Goal: Navigation & Orientation: Go to known website

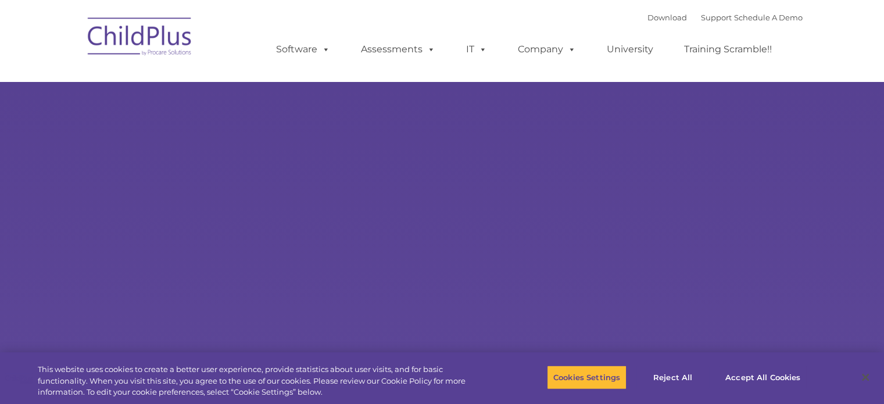
type input ""
select select "MEDIUM"
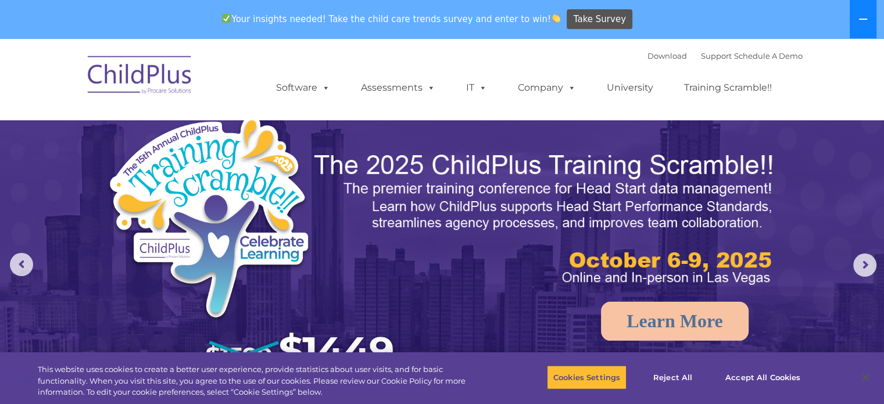
click at [859, 16] on icon at bounding box center [863, 19] width 9 height 9
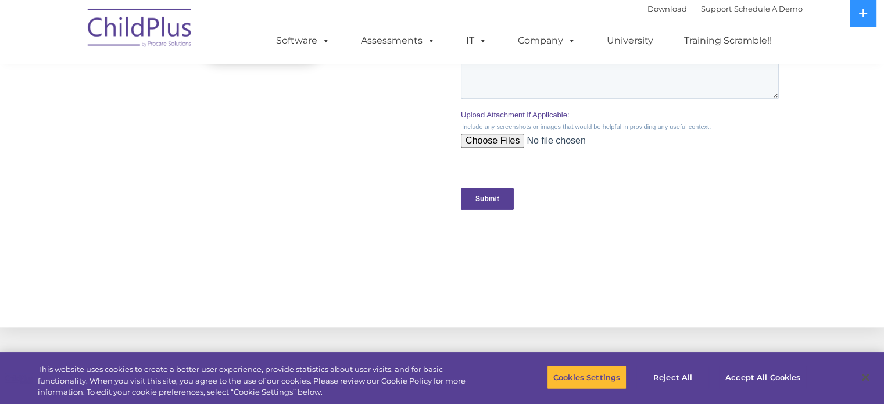
scroll to position [1297, 0]
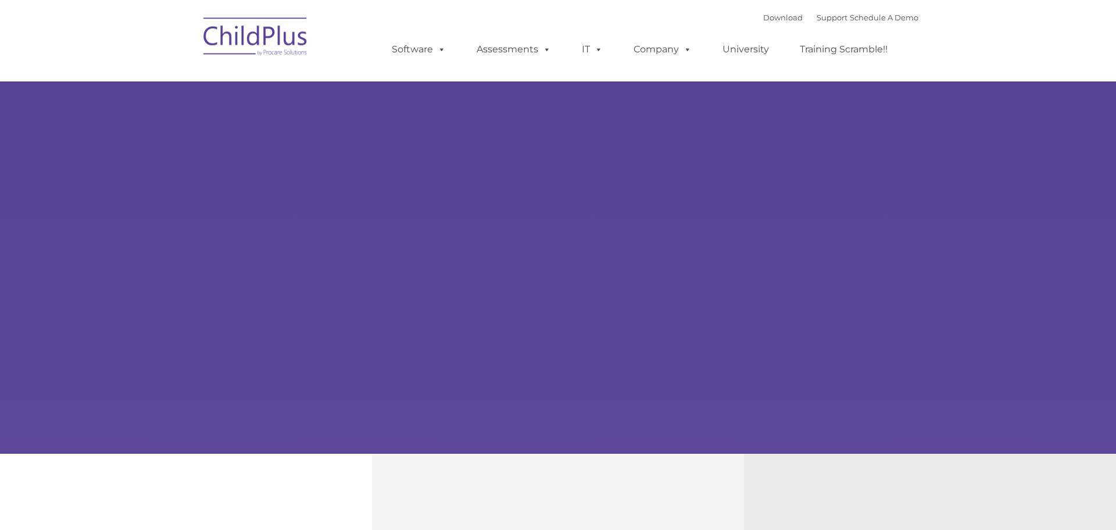
type input ""
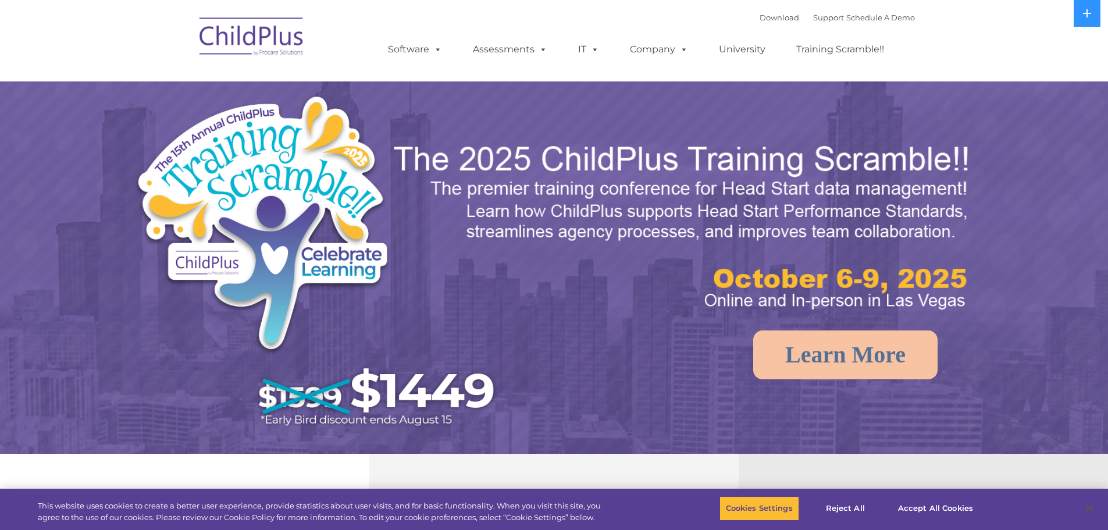
select select "MEDIUM"
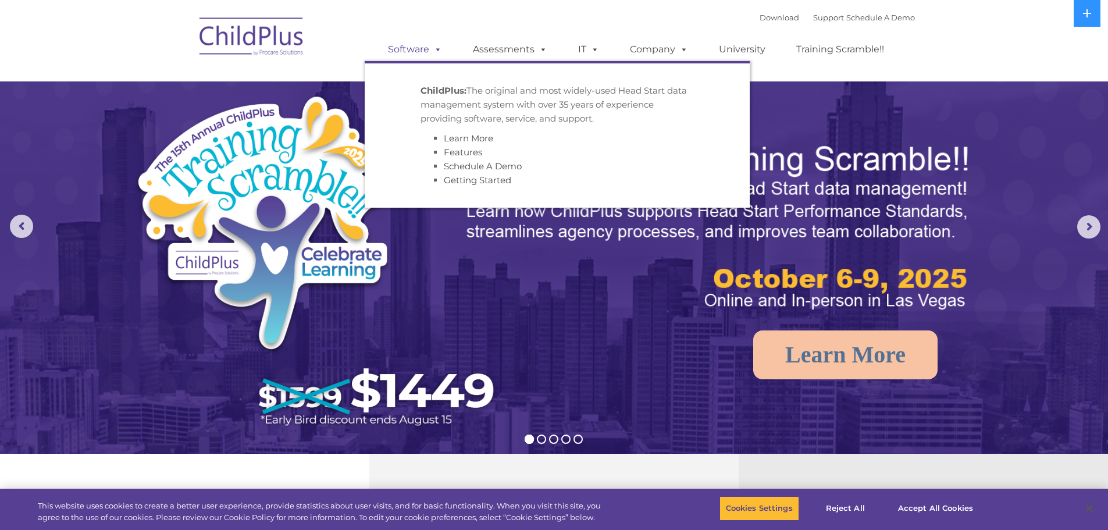
click at [412, 54] on link "Software" at bounding box center [414, 49] width 77 height 23
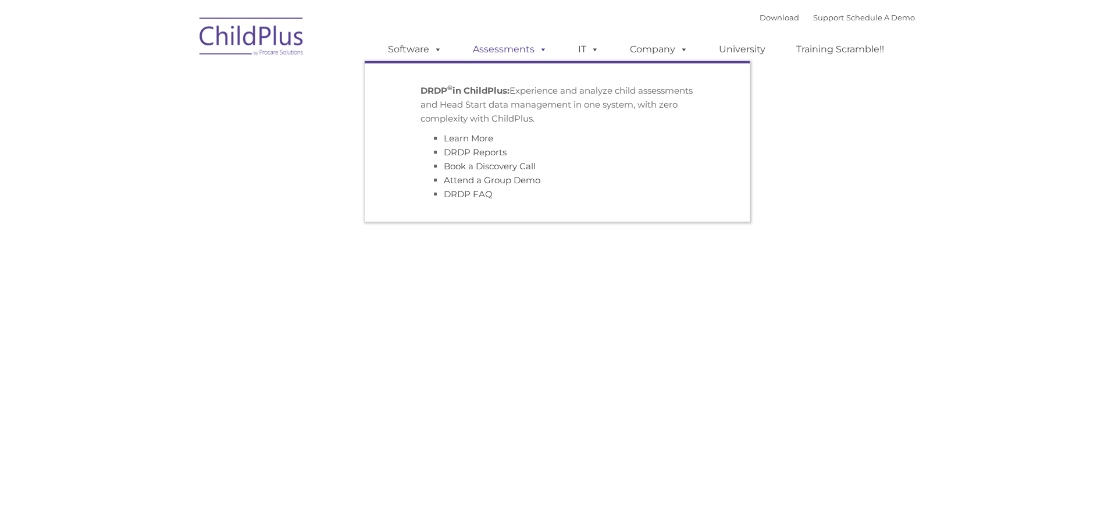
type input ""
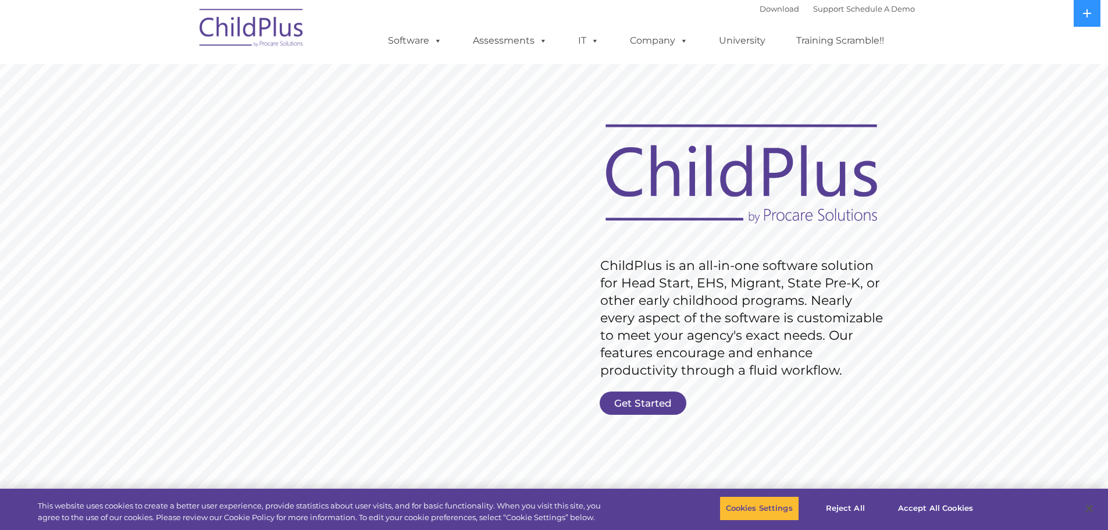
click at [936, 31] on nav "Download Support | Schedule A Demo  MENU MENU Software ChildPlus: The original…" at bounding box center [554, 32] width 1108 height 64
click at [241, 24] on img at bounding box center [252, 30] width 116 height 58
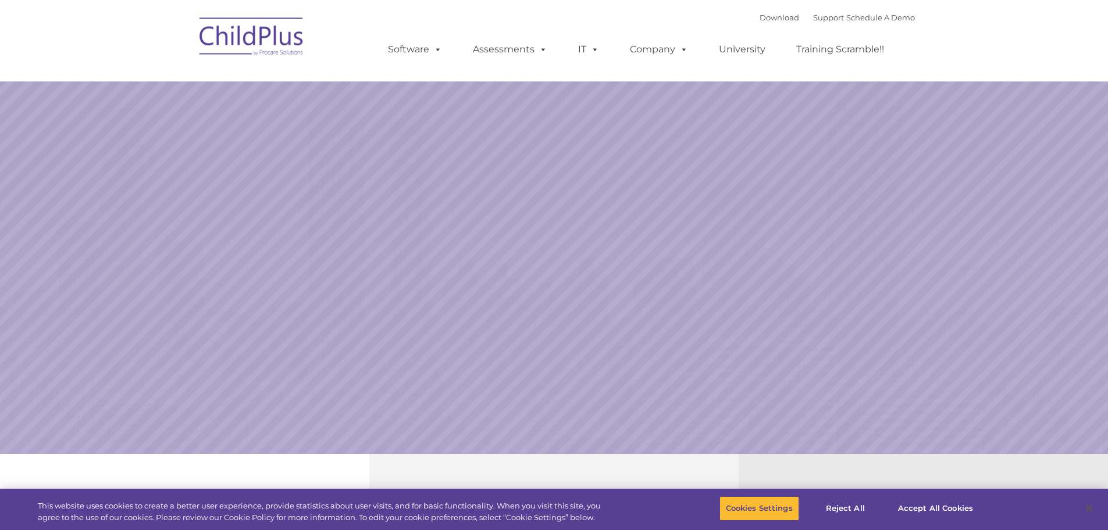
select select "MEDIUM"
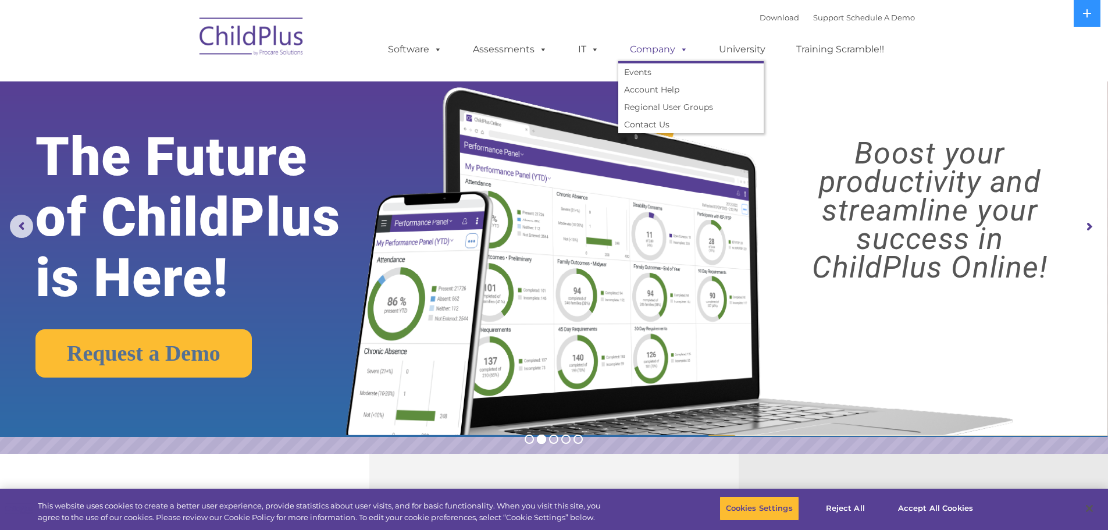
click at [679, 47] on span at bounding box center [681, 49] width 13 height 11
click at [681, 51] on span at bounding box center [681, 49] width 13 height 11
click at [582, 18] on div "Download Support | Schedule A Demo  MENU MENU Software ChildPlus: The original…" at bounding box center [640, 41] width 550 height 64
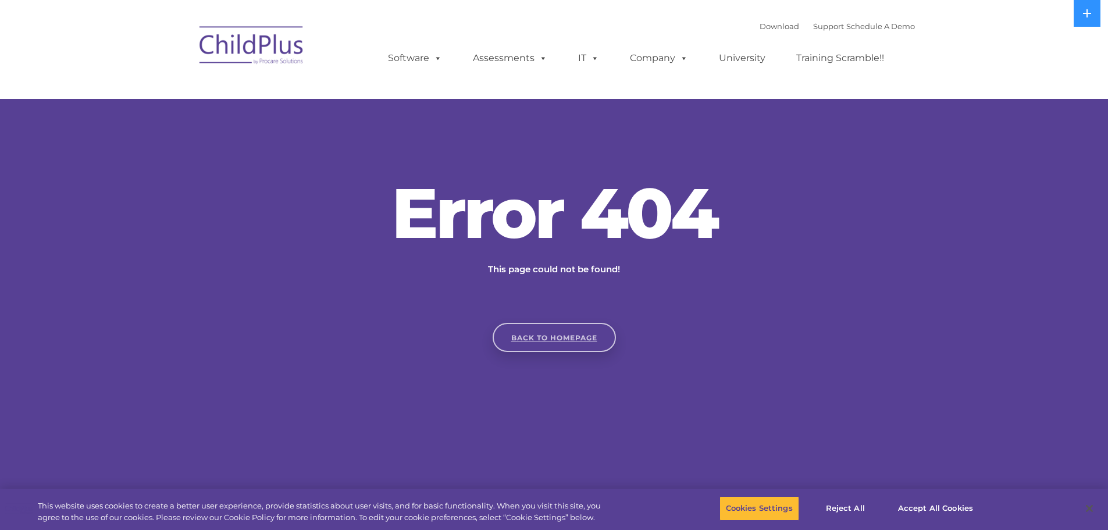
click at [524, 346] on link "Back to homepage" at bounding box center [553, 337] width 123 height 29
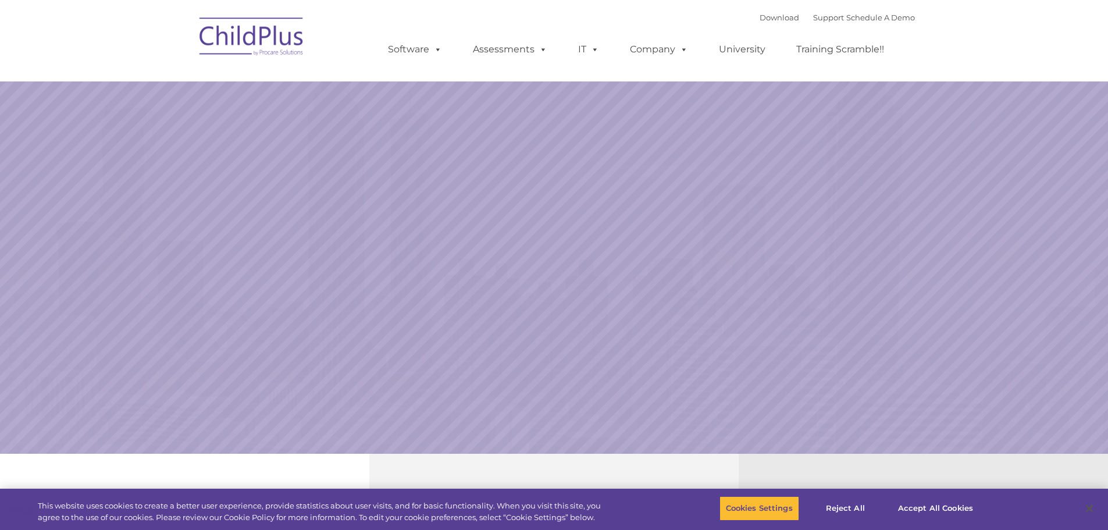
select select "MEDIUM"
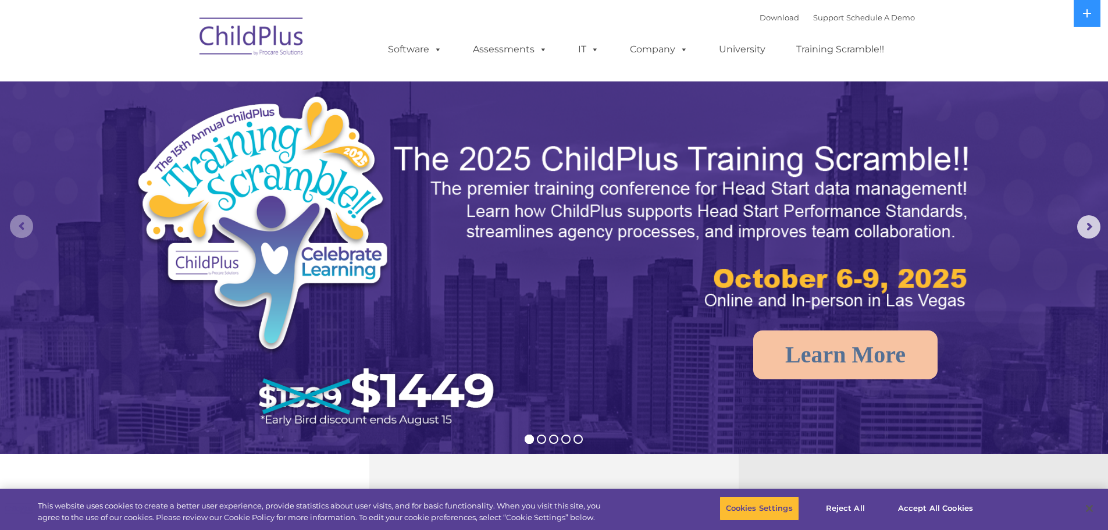
click at [20, 220] on rs-arrow at bounding box center [21, 226] width 23 height 23
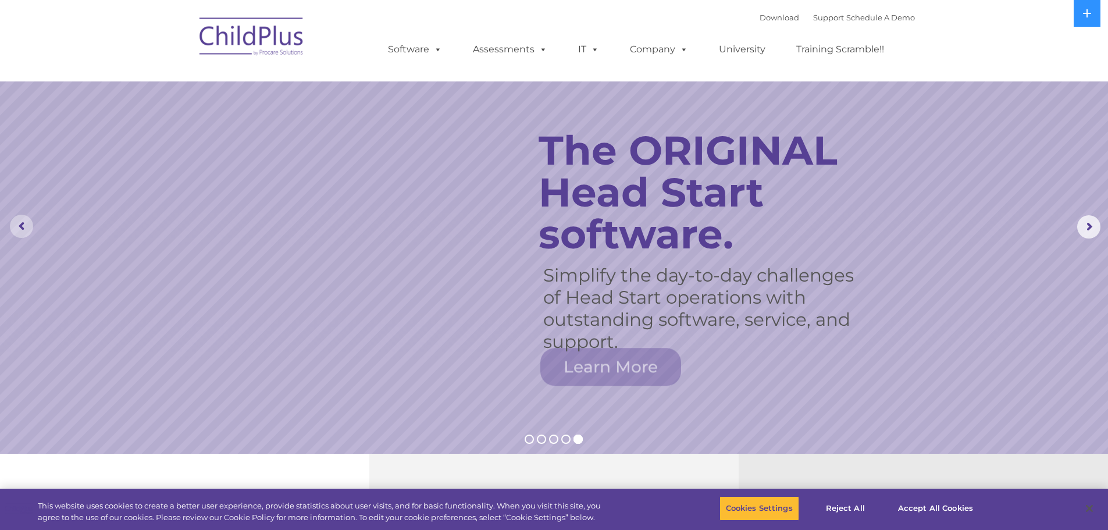
click at [20, 220] on rs-arrow at bounding box center [21, 226] width 23 height 23
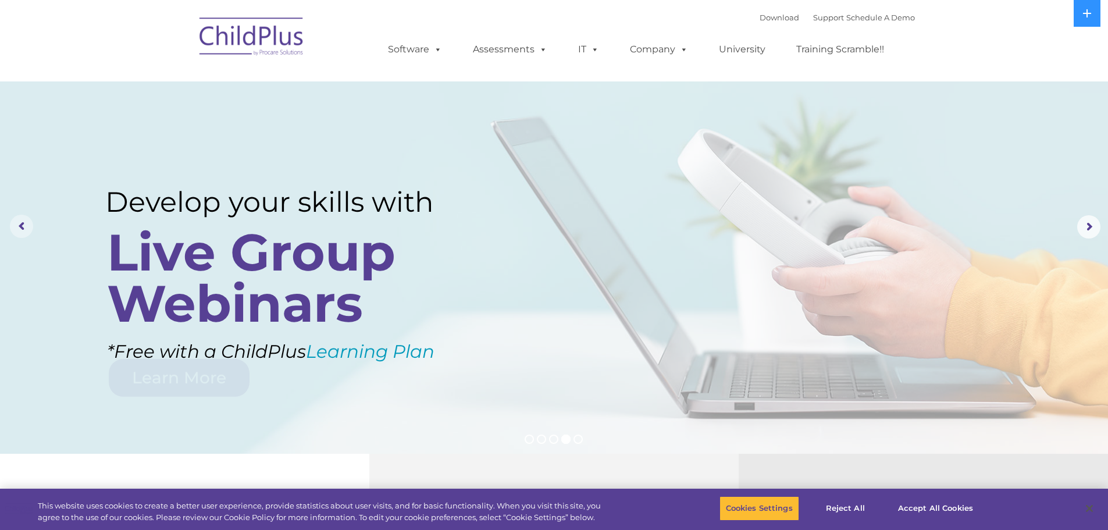
click at [20, 220] on rs-arrow at bounding box center [21, 226] width 23 height 23
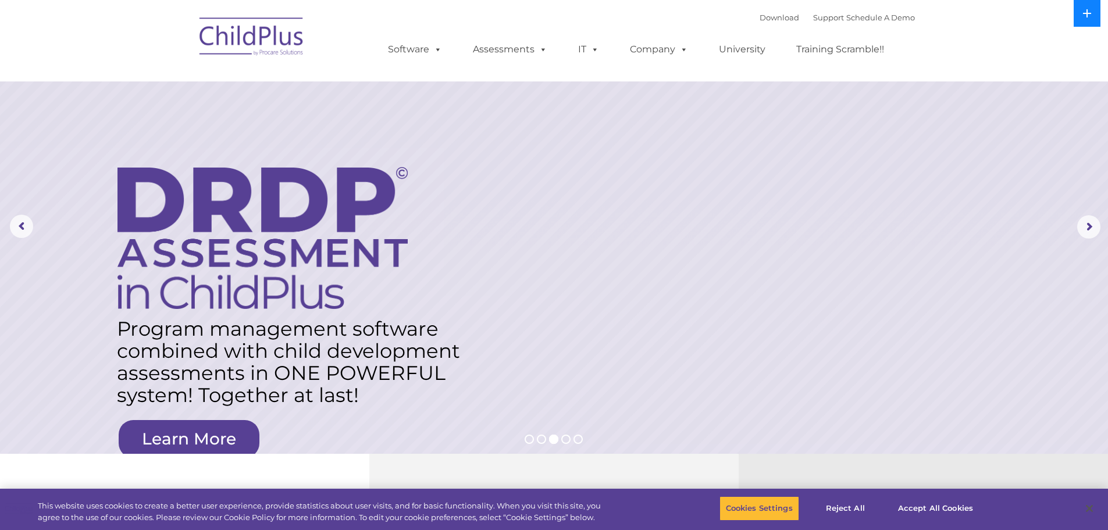
click at [1081, 12] on button at bounding box center [1086, 13] width 27 height 27
